Goal: Task Accomplishment & Management: Manage account settings

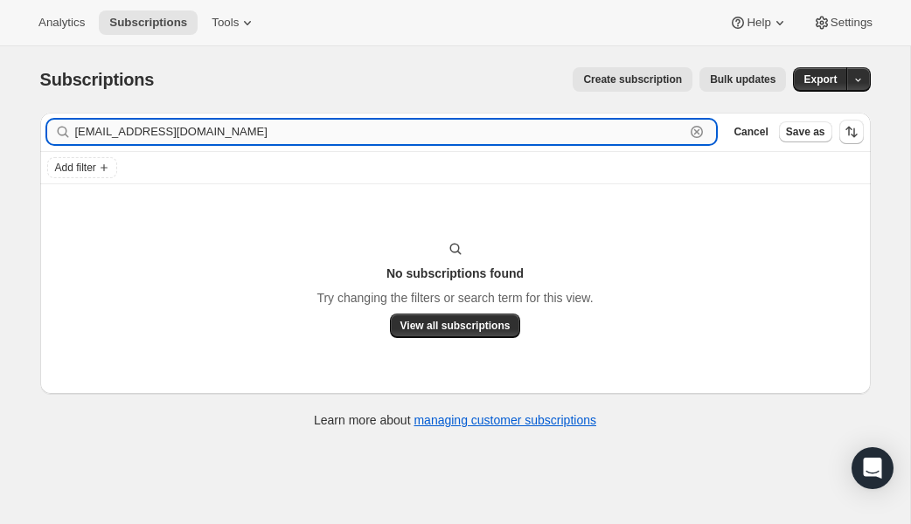
click at [216, 135] on input "[EMAIL_ADDRESS][DOMAIN_NAME]" at bounding box center [380, 132] width 610 height 24
paste input "[EMAIL_ADDRESS]"
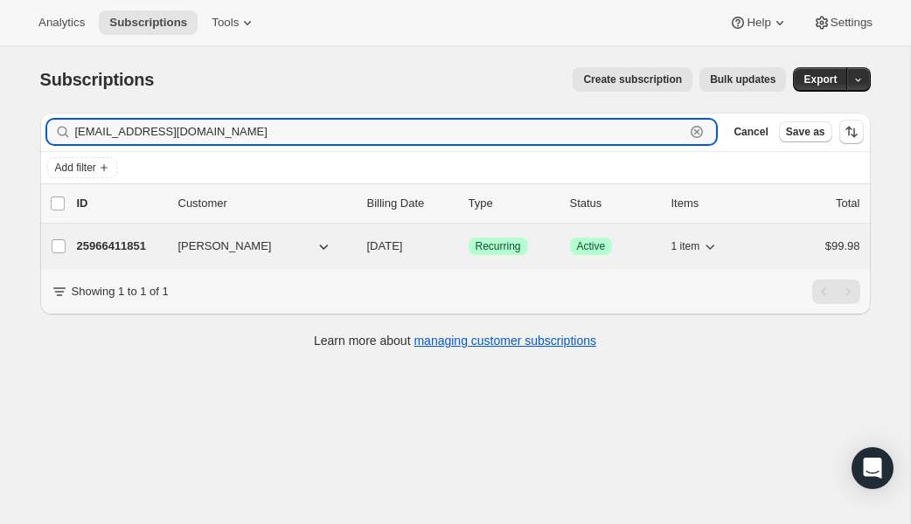
type input "[EMAIL_ADDRESS][DOMAIN_NAME]"
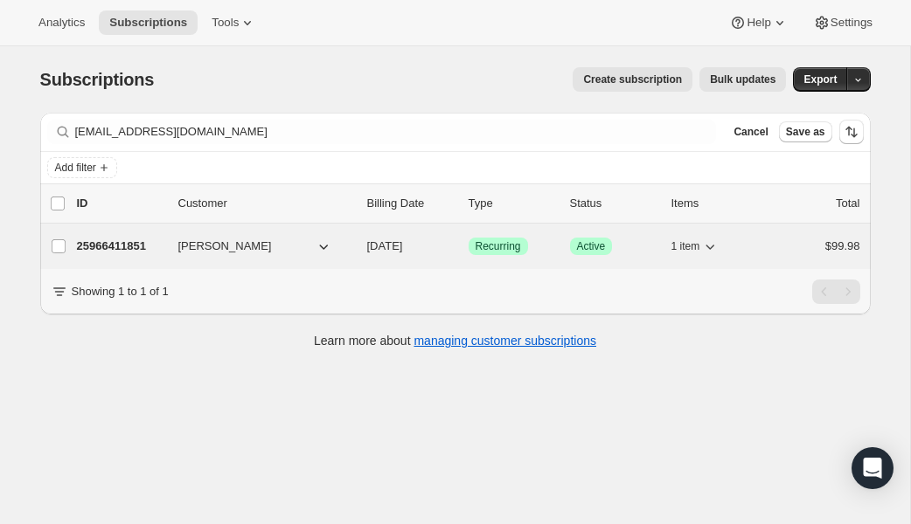
click at [123, 243] on p "25966411851" at bounding box center [120, 246] width 87 height 17
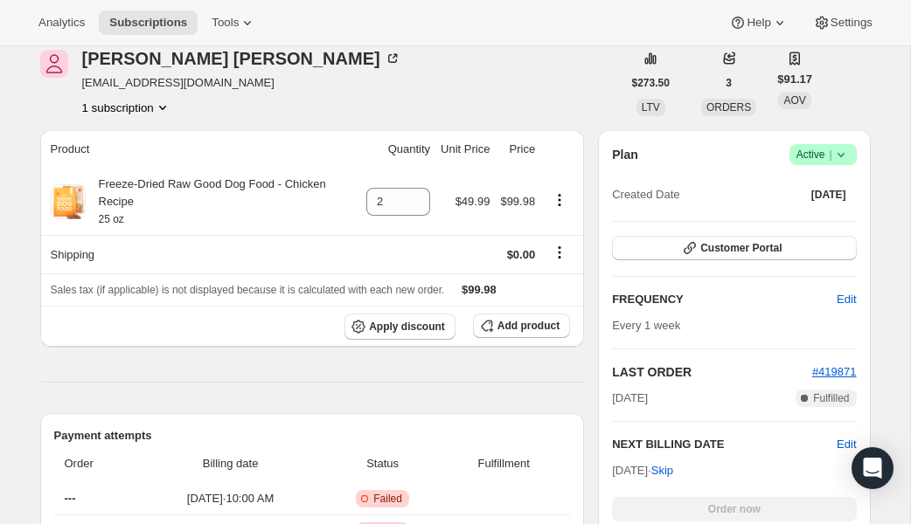
scroll to position [236, 0]
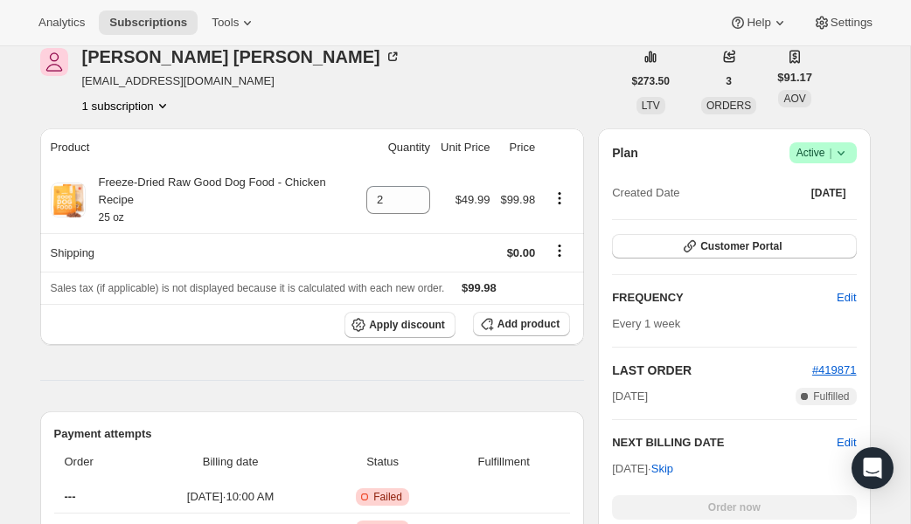
click at [845, 157] on icon at bounding box center [840, 152] width 17 height 17
click at [856, 214] on span "Cancel subscription" at bounding box center [815, 217] width 99 height 13
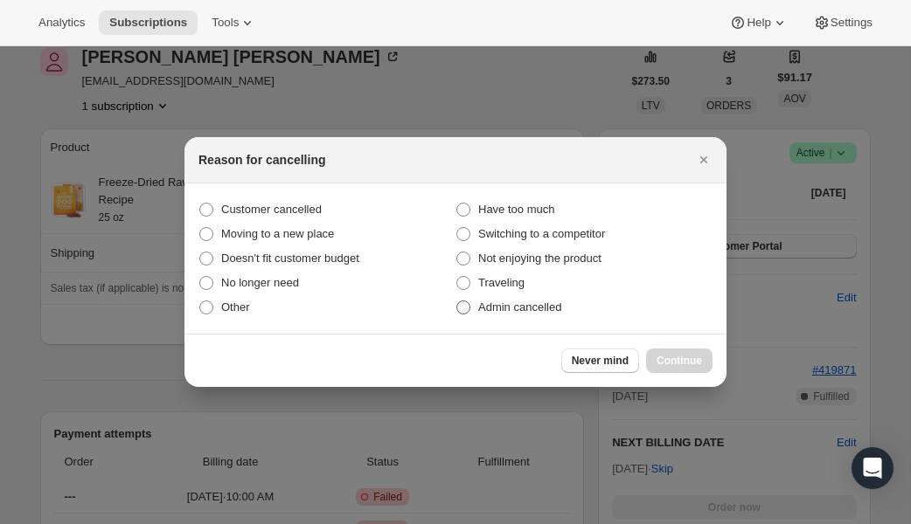
click at [505, 308] on span "Admin cancelled" at bounding box center [519, 307] width 83 height 13
click at [457, 302] on input "Admin cancelled" at bounding box center [456, 301] width 1 height 1
radio input "true"
click at [648, 357] on button "Continue" at bounding box center [679, 361] width 66 height 24
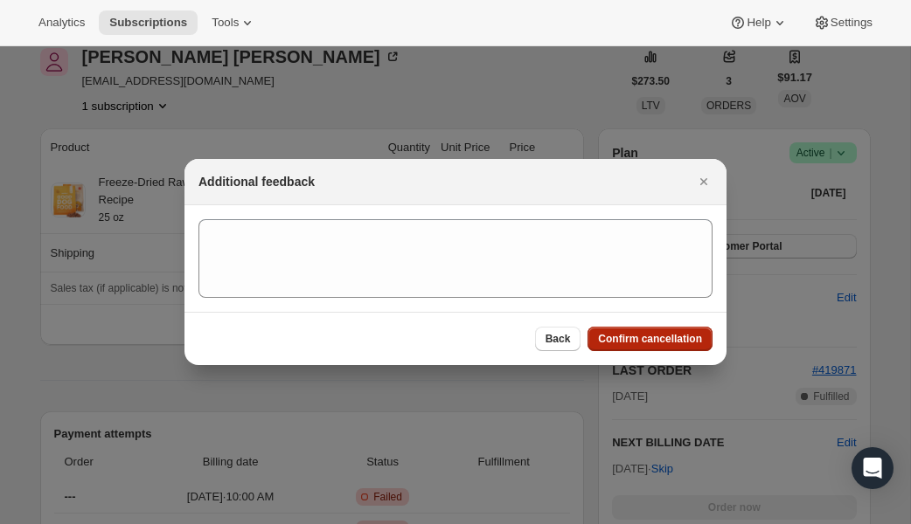
click at [646, 343] on span "Confirm cancellation" at bounding box center [650, 339] width 104 height 14
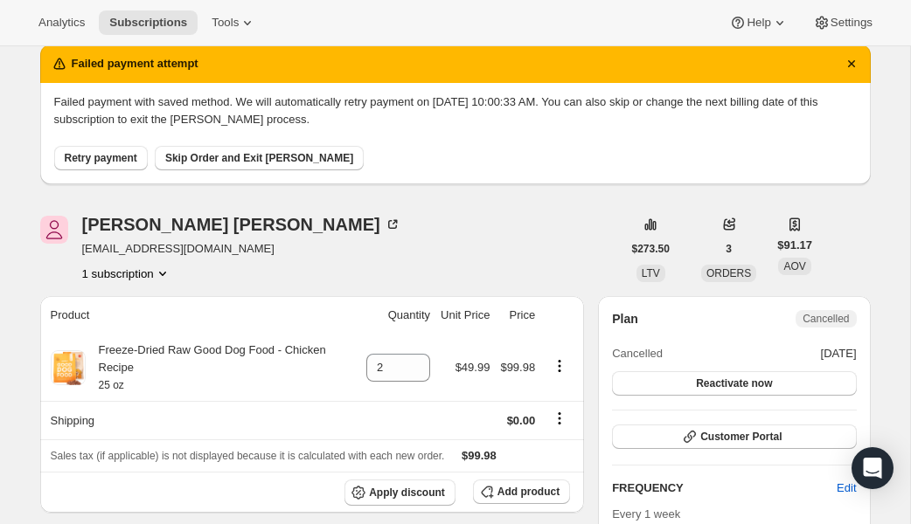
scroll to position [158, 0]
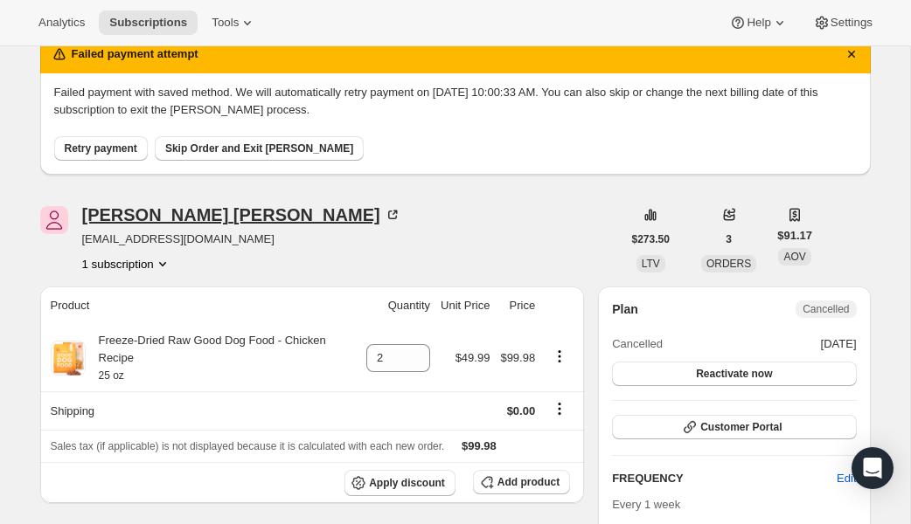
click at [131, 219] on div "[PERSON_NAME]" at bounding box center [241, 214] width 319 height 17
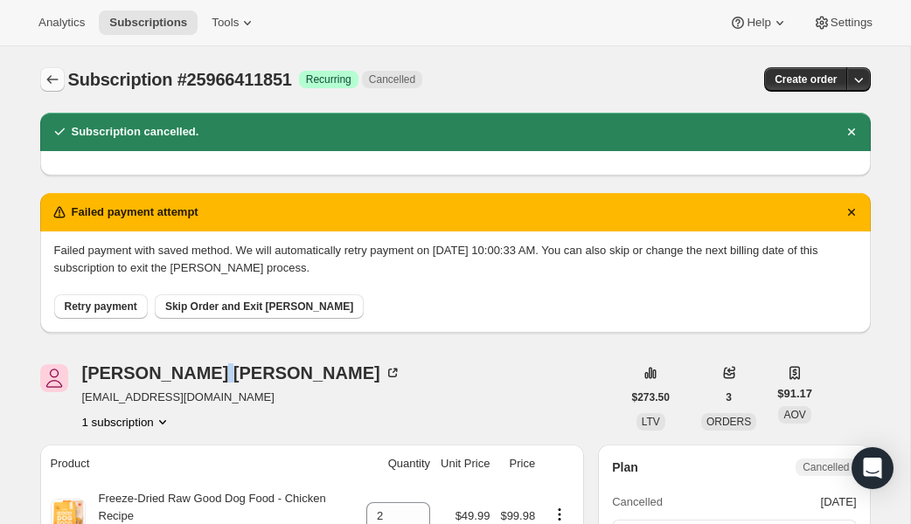
click at [52, 88] on button "Subscriptions" at bounding box center [52, 79] width 24 height 24
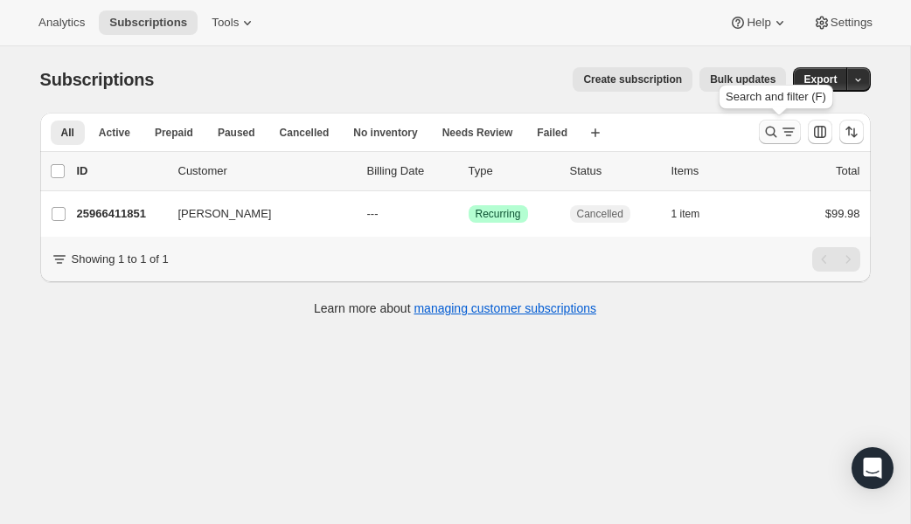
click at [771, 135] on icon "Search and filter results" at bounding box center [770, 131] width 17 height 17
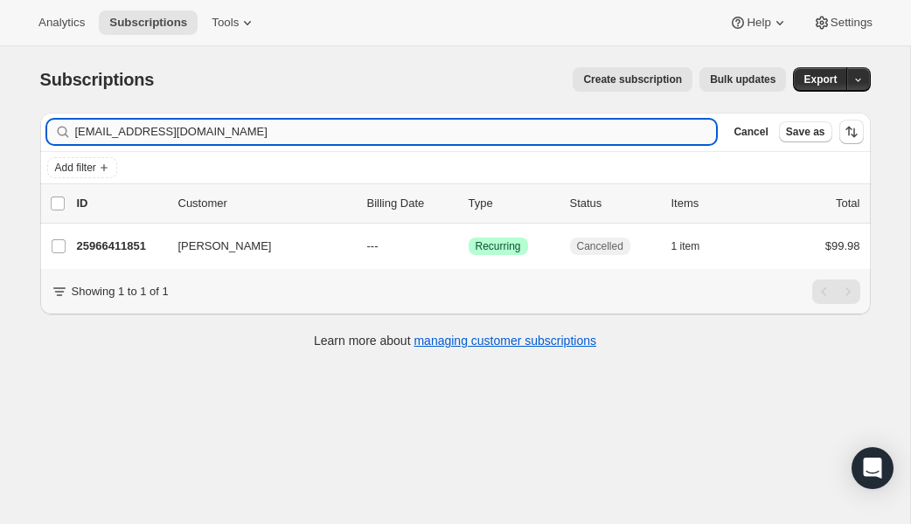
click at [246, 133] on input "[EMAIL_ADDRESS][DOMAIN_NAME]" at bounding box center [395, 132] width 641 height 24
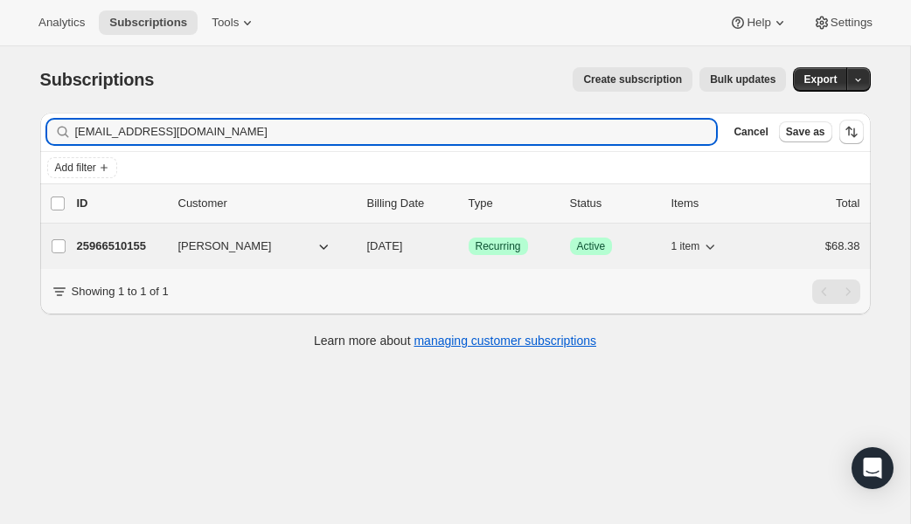
type input "[EMAIL_ADDRESS][DOMAIN_NAME]"
click at [140, 244] on p "25966510155" at bounding box center [120, 246] width 87 height 17
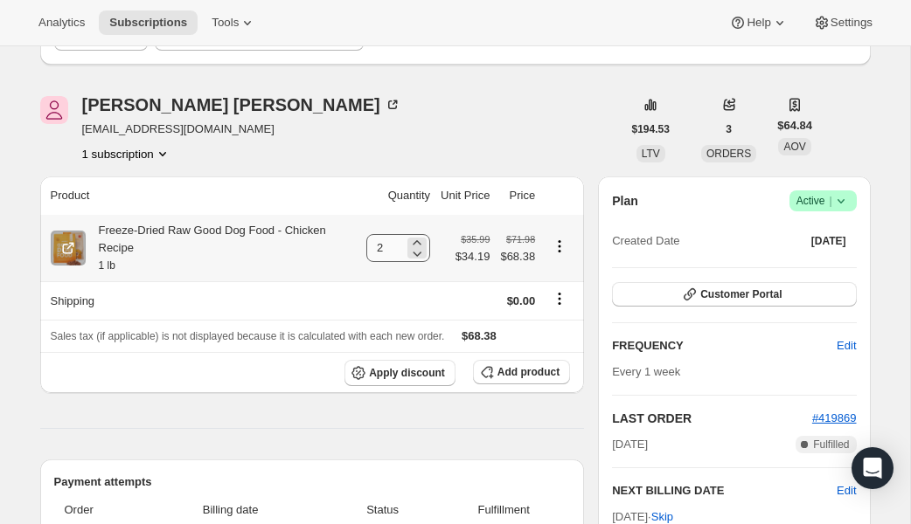
scroll to position [197, 0]
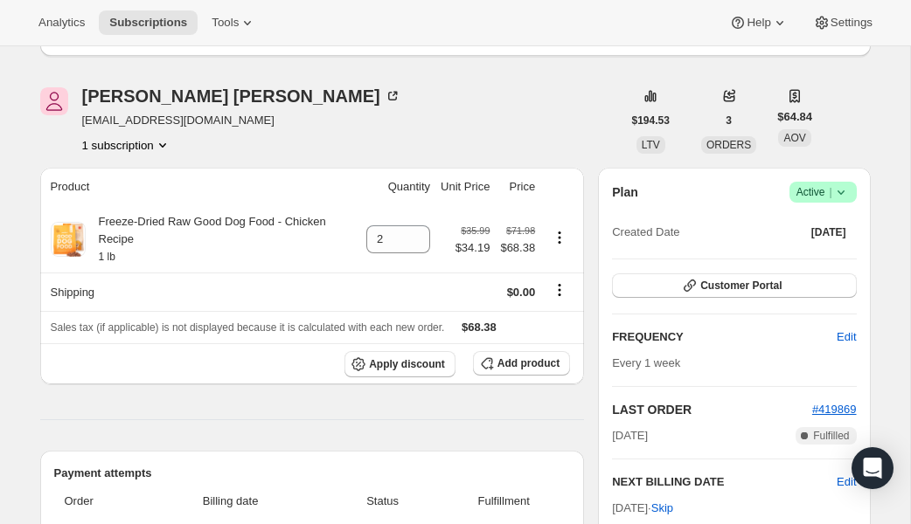
click at [848, 196] on icon at bounding box center [840, 192] width 17 height 17
click at [844, 261] on span "Cancel subscription" at bounding box center [815, 256] width 99 height 13
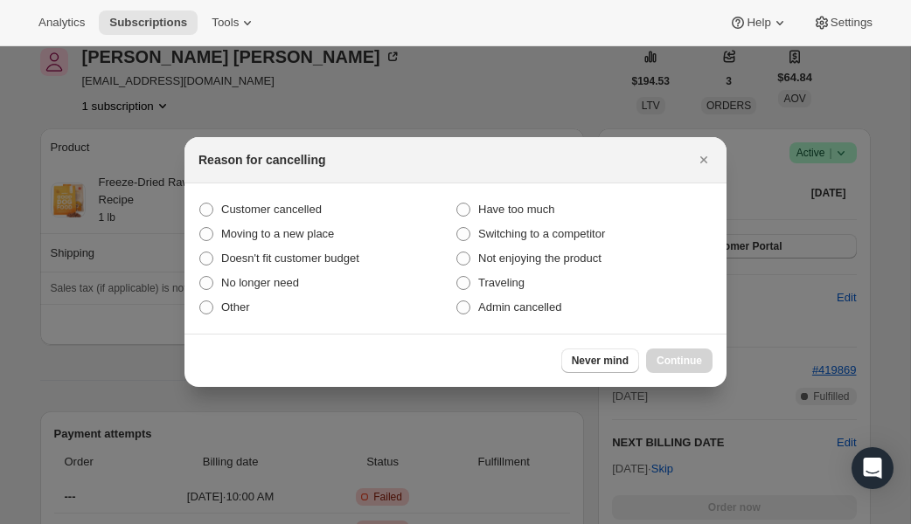
scroll to position [0, 0]
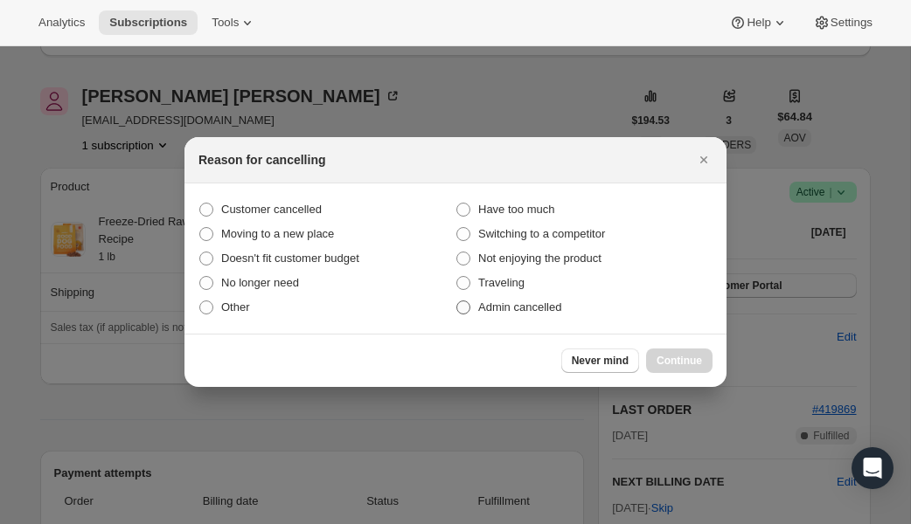
click at [527, 302] on span "Admin cancelled" at bounding box center [519, 307] width 83 height 13
click at [457, 302] on input "Admin cancelled" at bounding box center [456, 301] width 1 height 1
radio input "true"
click at [701, 364] on span "Continue" at bounding box center [678, 361] width 45 height 14
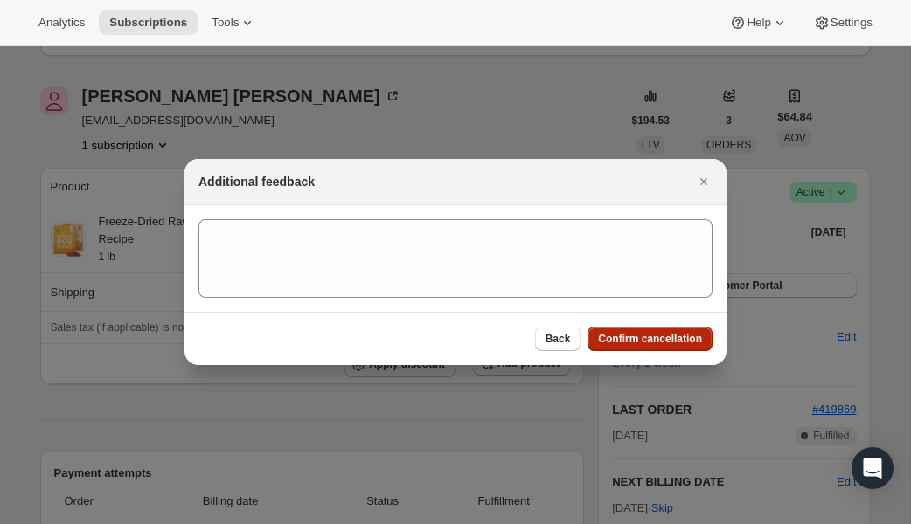
click at [683, 336] on span "Confirm cancellation" at bounding box center [650, 339] width 104 height 14
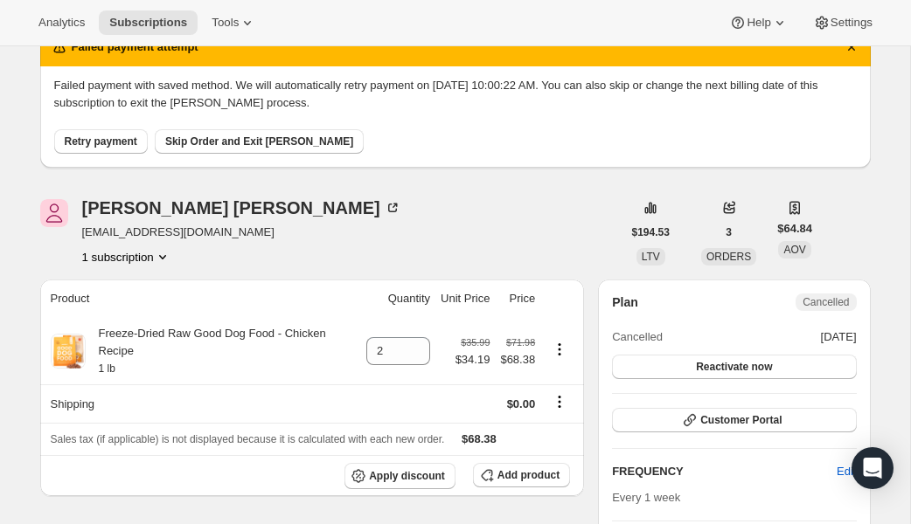
scroll to position [153, 0]
